Goal: Task Accomplishment & Management: Manage account settings

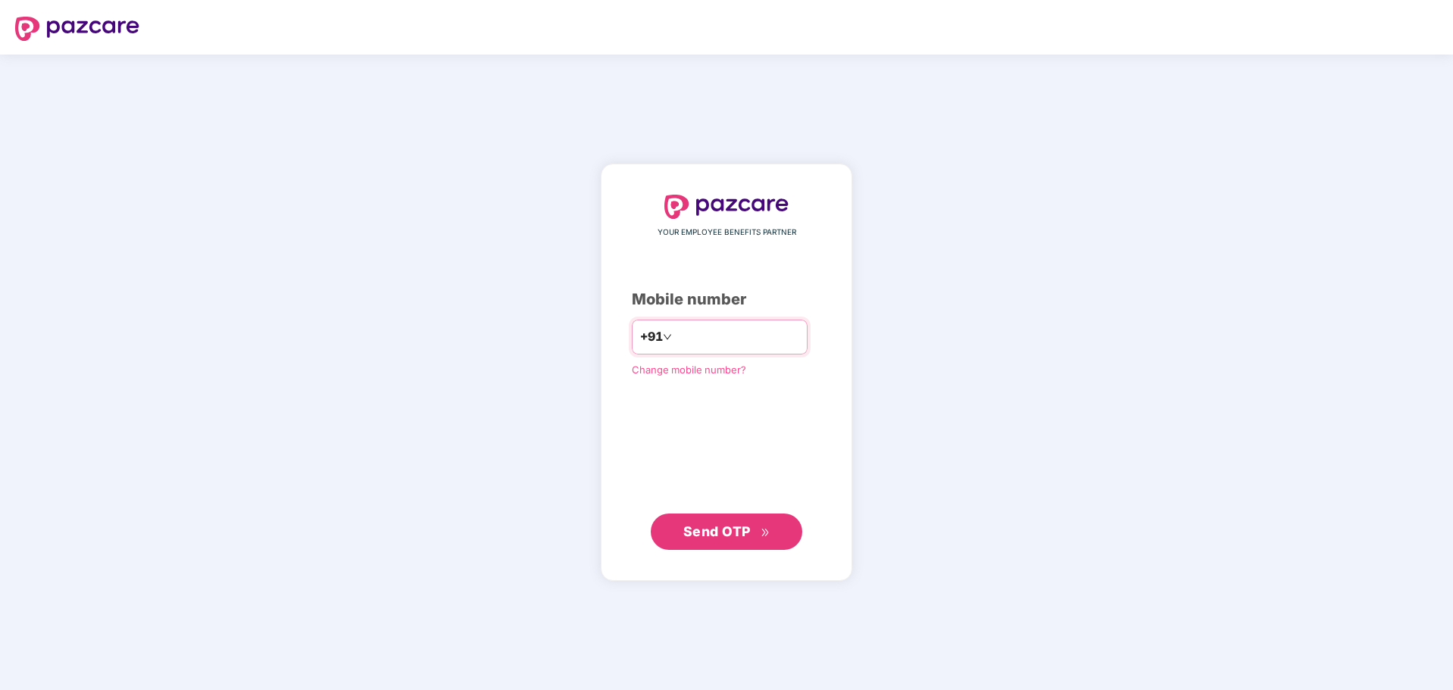
click at [640, 326] on div "+91" at bounding box center [656, 337] width 32 height 24
click at [640, 342] on span "+91" at bounding box center [651, 336] width 23 height 19
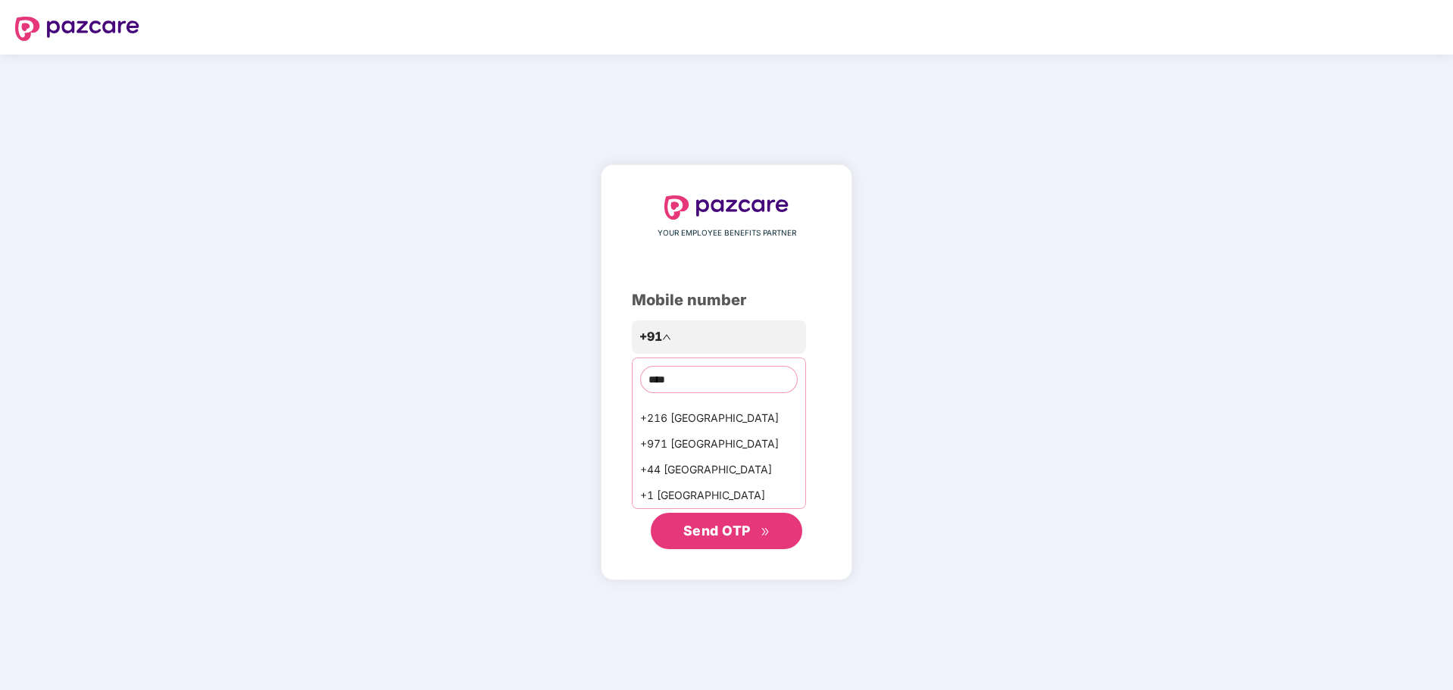
scroll to position [12, 0]
type input "****"
click at [695, 494] on div "+1 [GEOGRAPHIC_DATA]" at bounding box center [718, 495] width 173 height 26
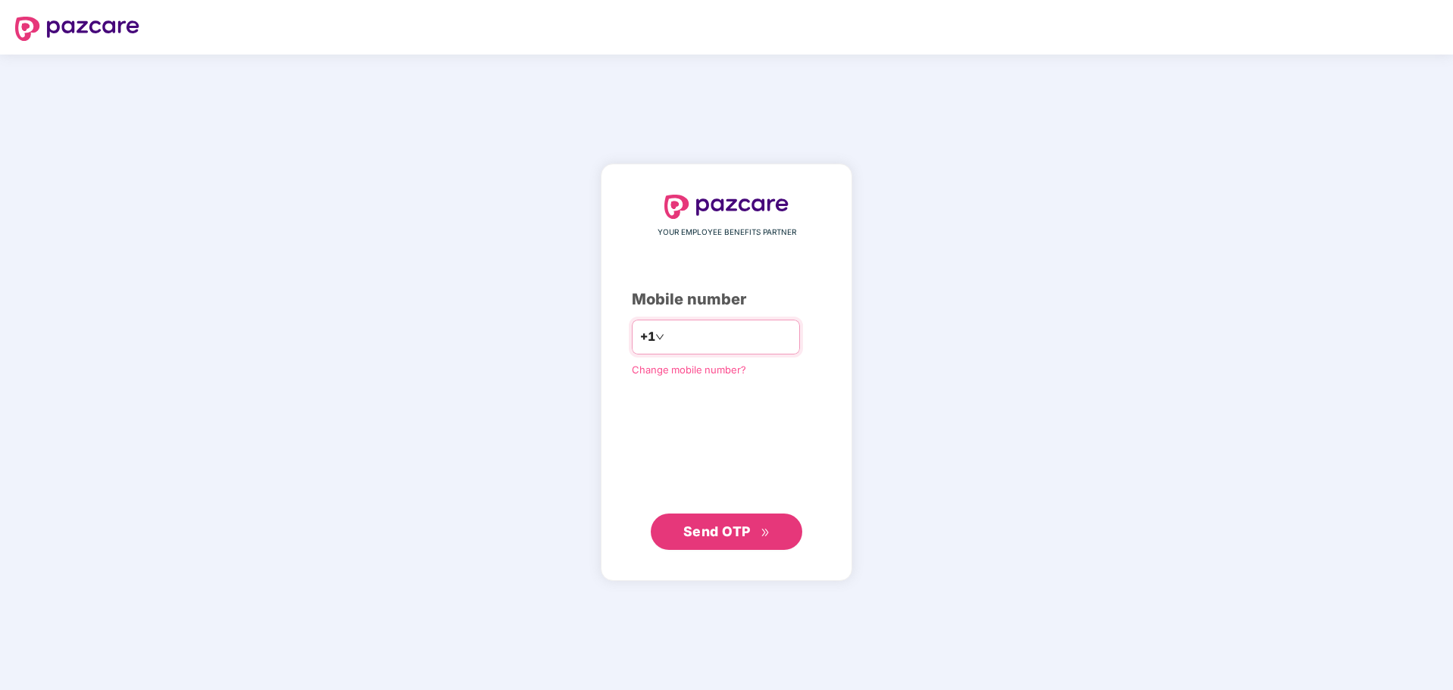
type input "**********"
click at [723, 545] on button "Send OTP" at bounding box center [726, 531] width 151 height 36
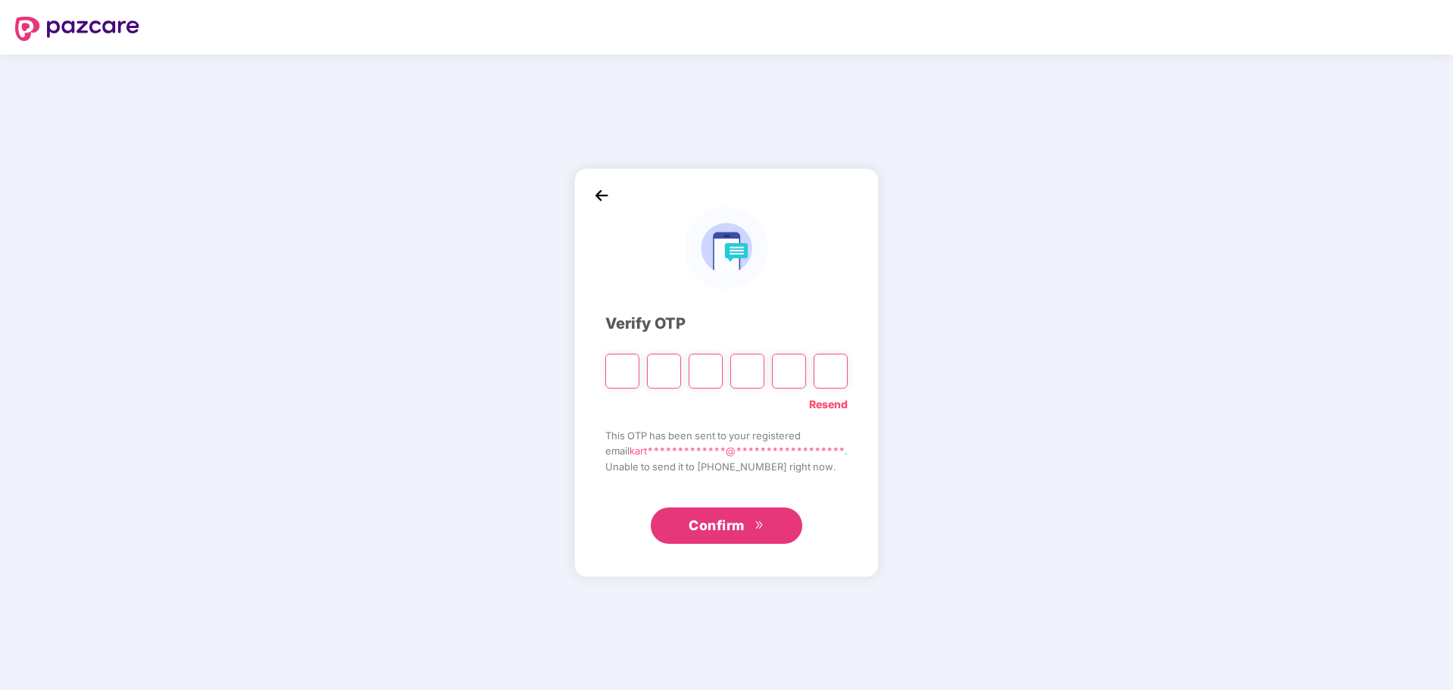
paste input "*"
type input "*"
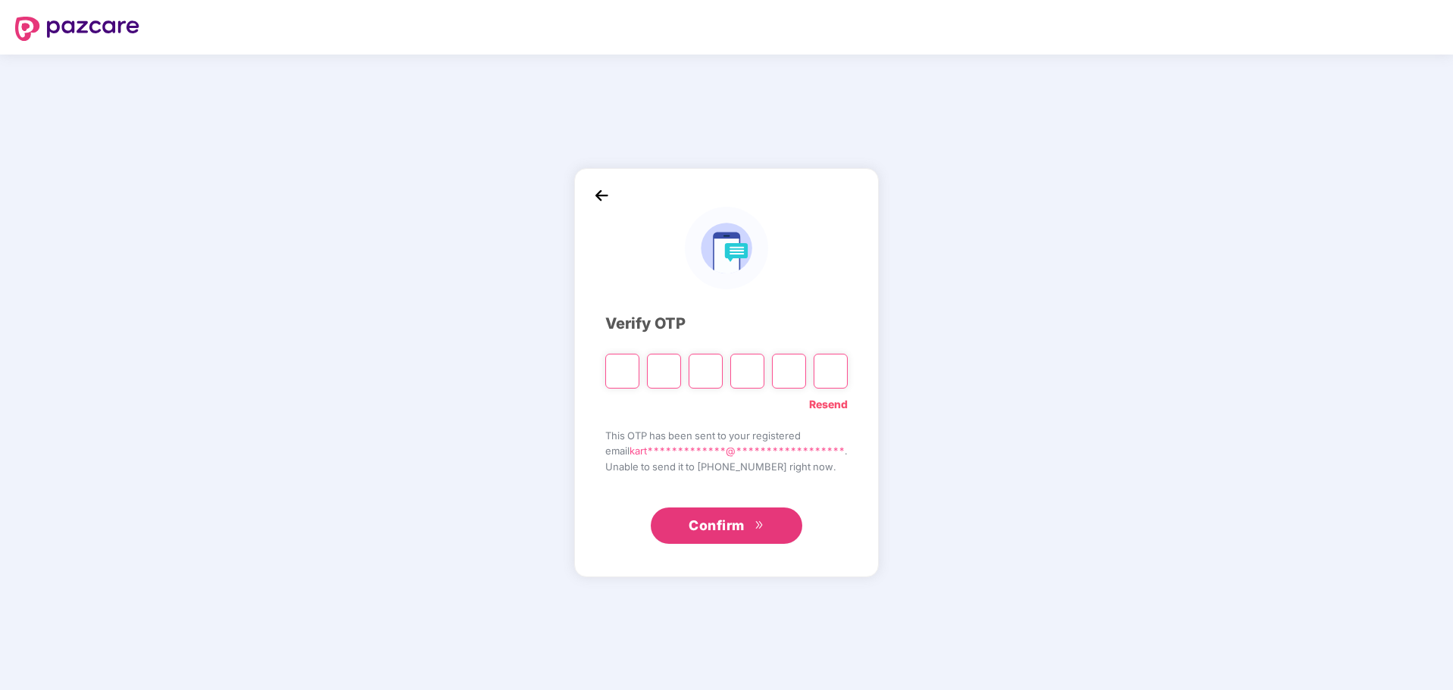
type input "*"
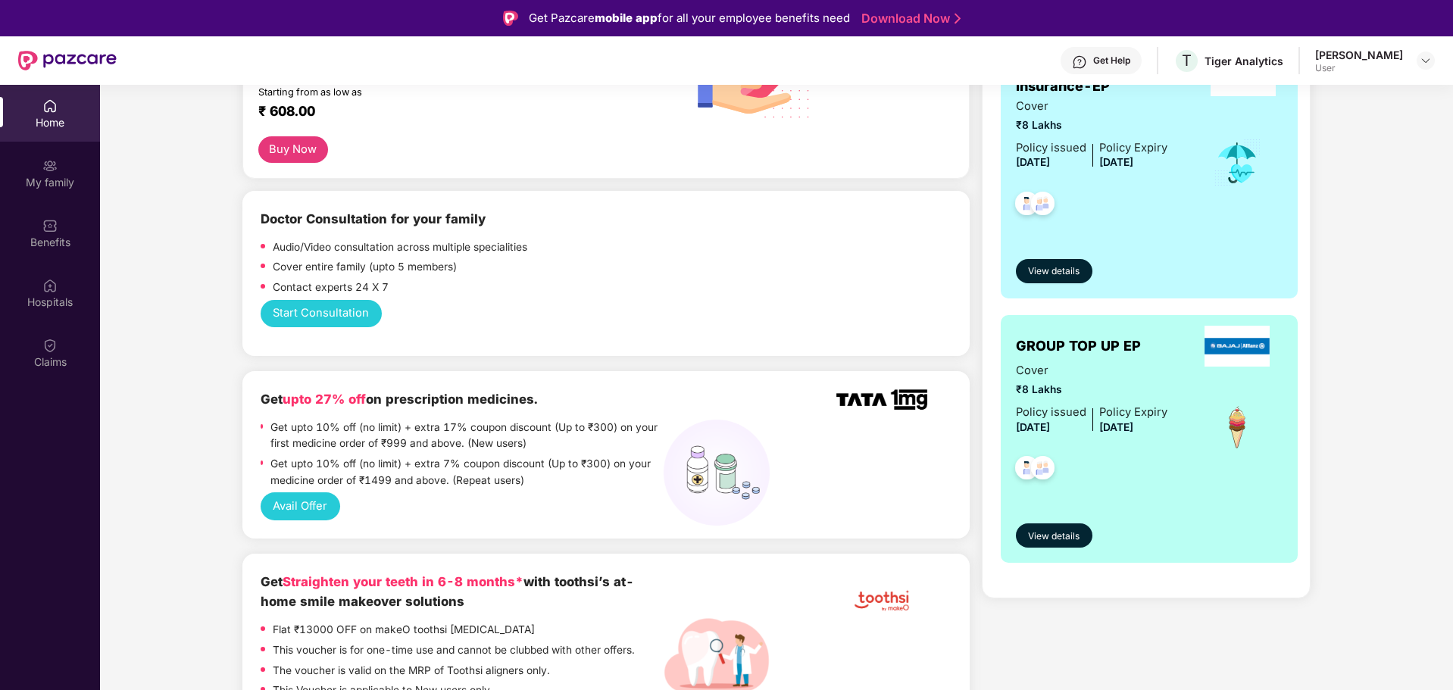
scroll to position [0, 0]
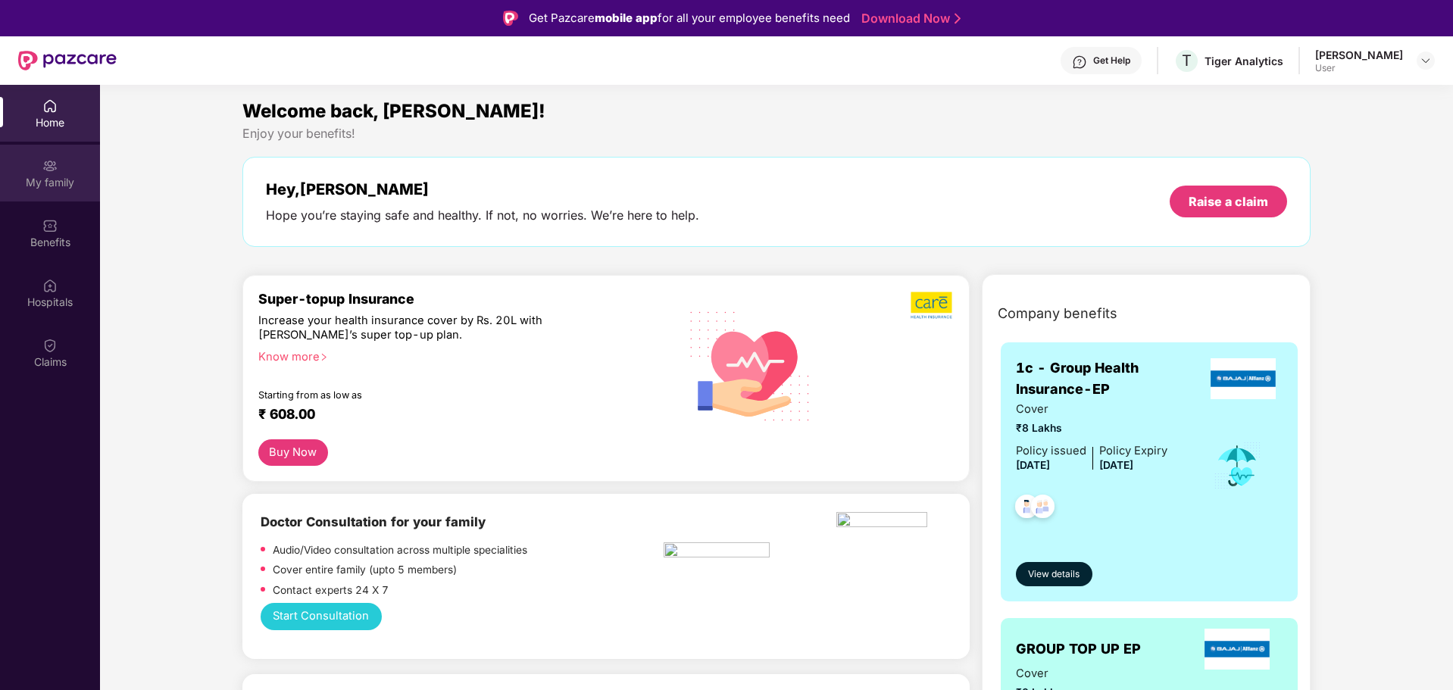
click at [55, 169] on img at bounding box center [49, 165] width 15 height 15
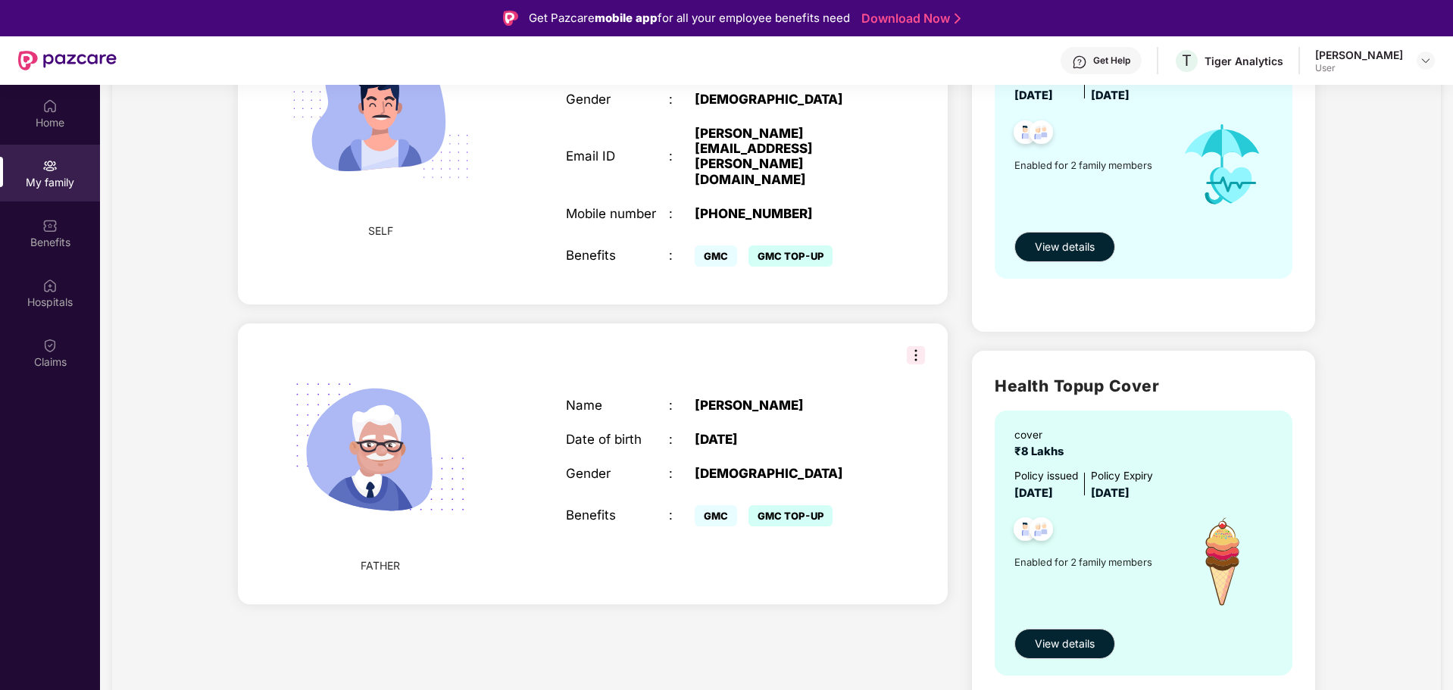
scroll to position [254, 0]
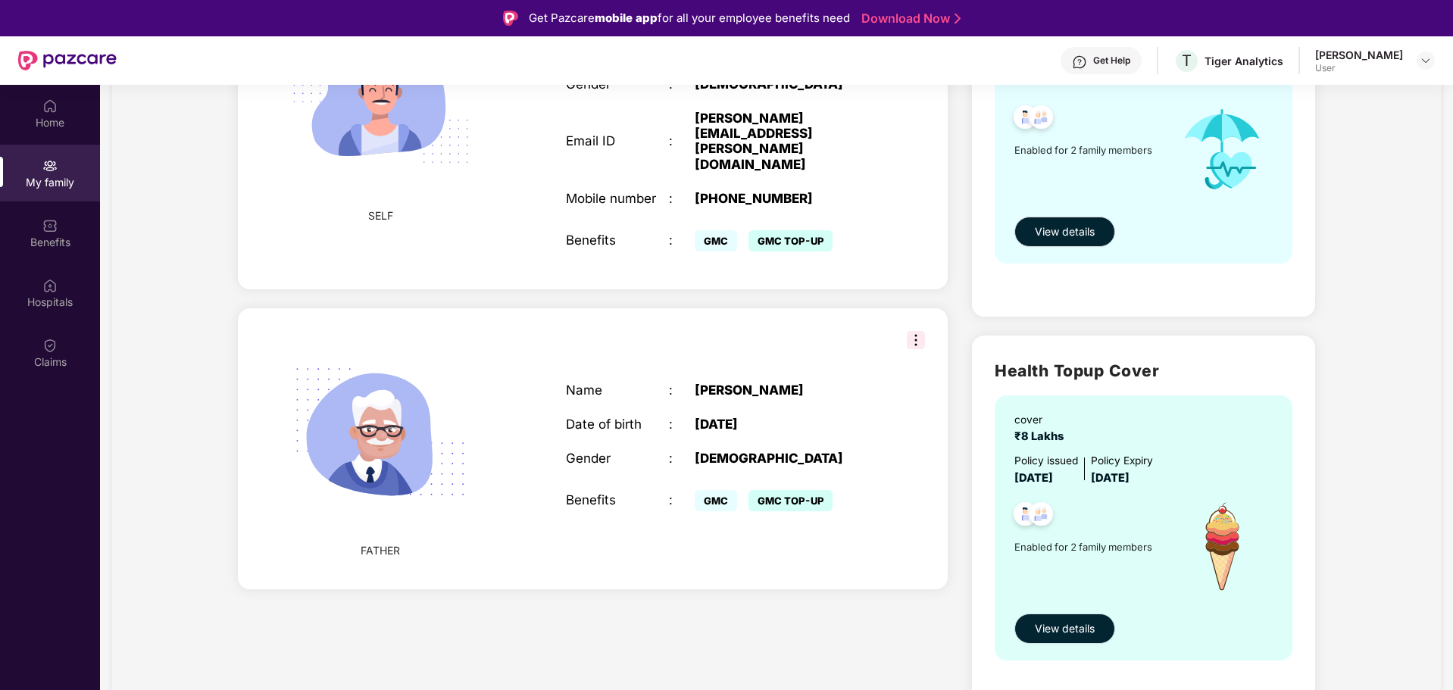
click at [1045, 641] on button "View details" at bounding box center [1064, 629] width 101 height 30
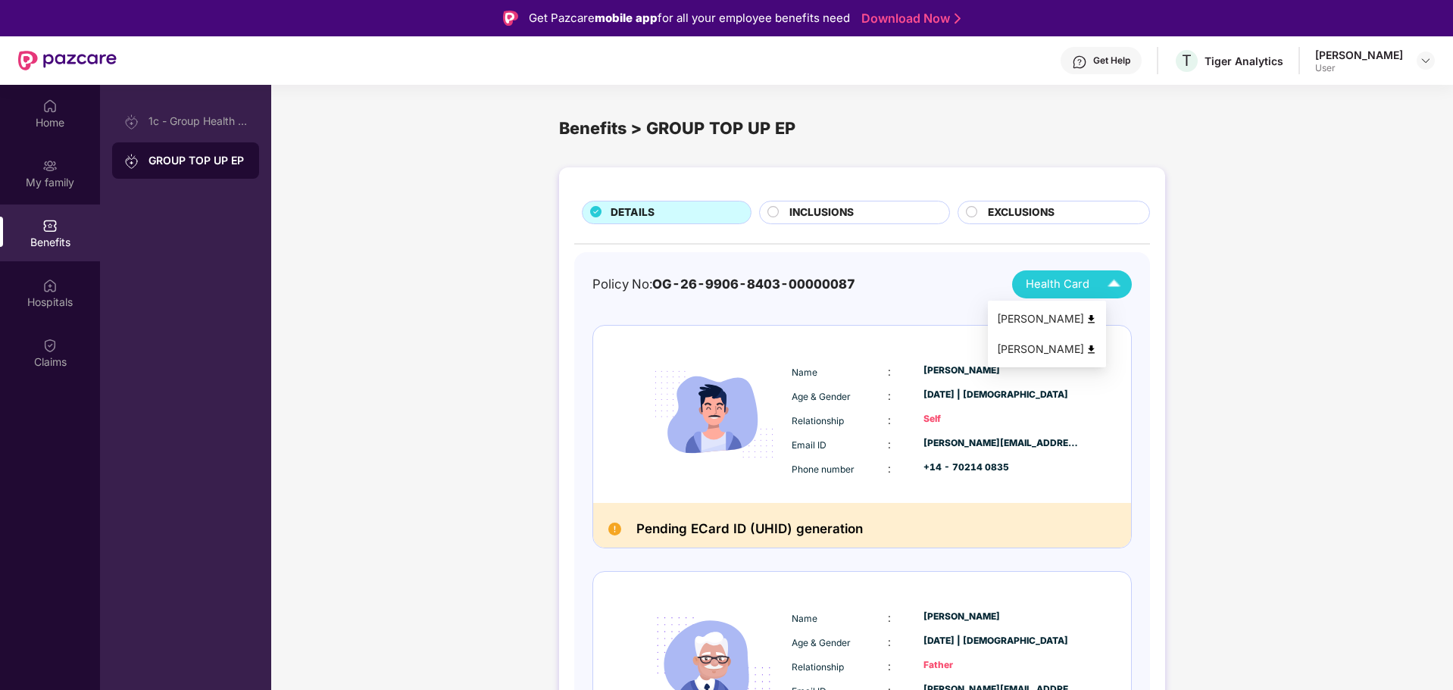
click at [1085, 292] on span "Health Card" at bounding box center [1058, 284] width 64 height 17
click at [1082, 354] on div "[PERSON_NAME]" at bounding box center [1047, 349] width 100 height 17
